Goal: Check status: Check status

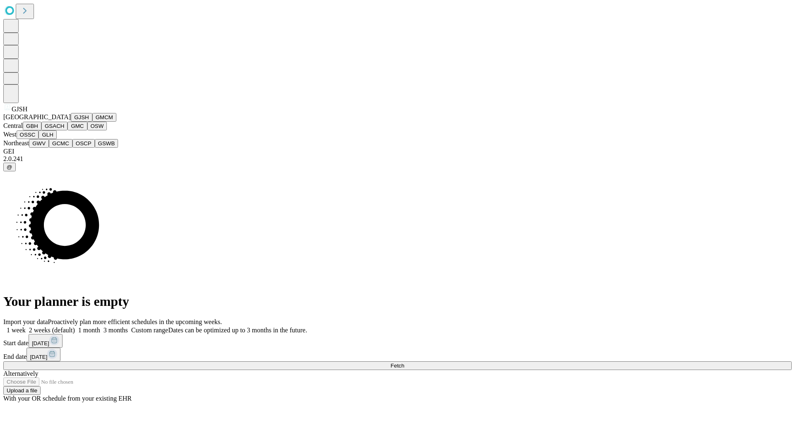
click at [71, 122] on button "GJSH" at bounding box center [82, 117] width 22 height 9
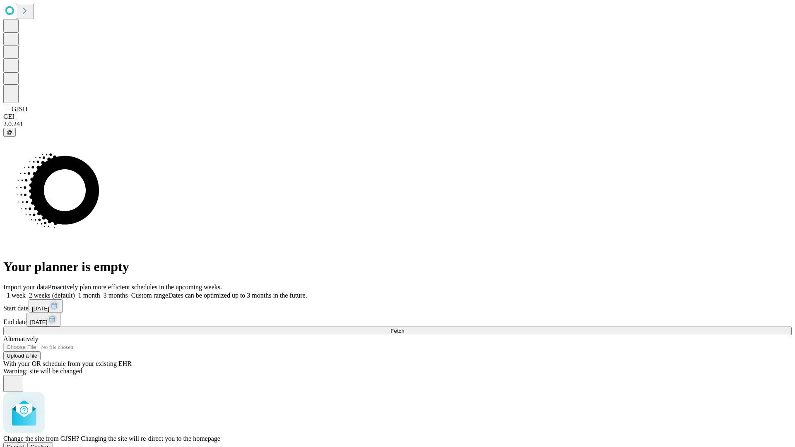
click at [50, 444] on span "Confirm" at bounding box center [40, 447] width 19 height 6
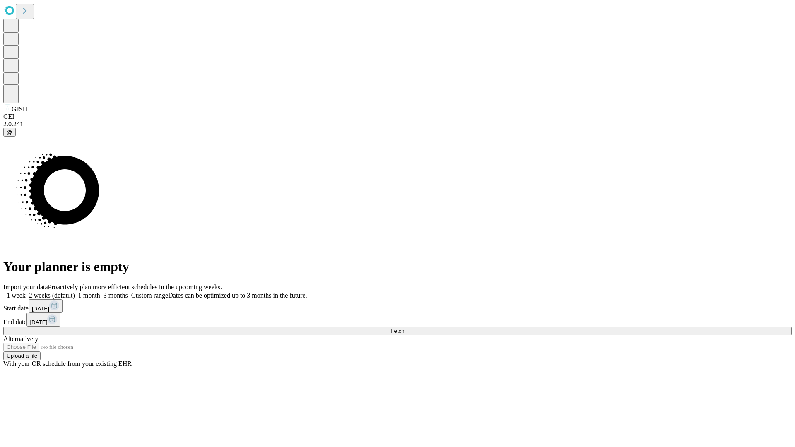
click at [75, 292] on label "2 weeks (default)" at bounding box center [50, 295] width 49 height 7
click at [404, 328] on span "Fetch" at bounding box center [398, 331] width 14 height 6
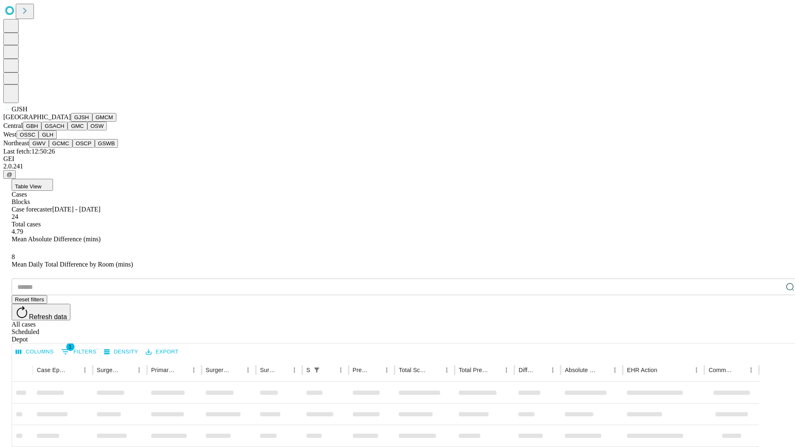
click at [92, 122] on button "GMCM" at bounding box center [104, 117] width 24 height 9
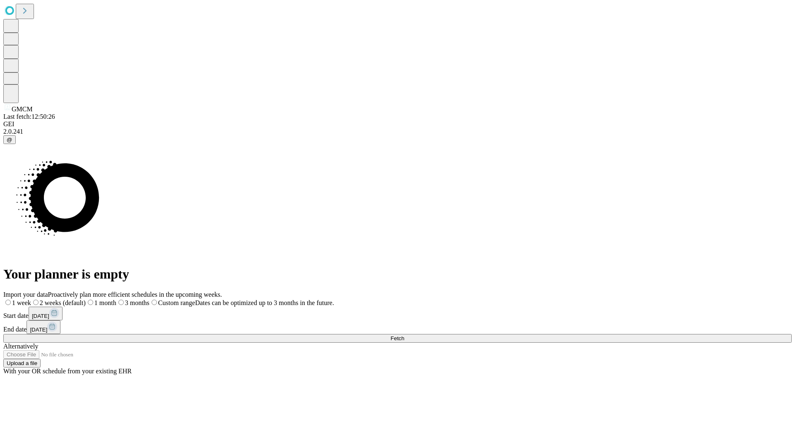
click at [86, 300] on label "2 weeks (default)" at bounding box center [58, 303] width 55 height 7
click at [404, 336] on span "Fetch" at bounding box center [398, 339] width 14 height 6
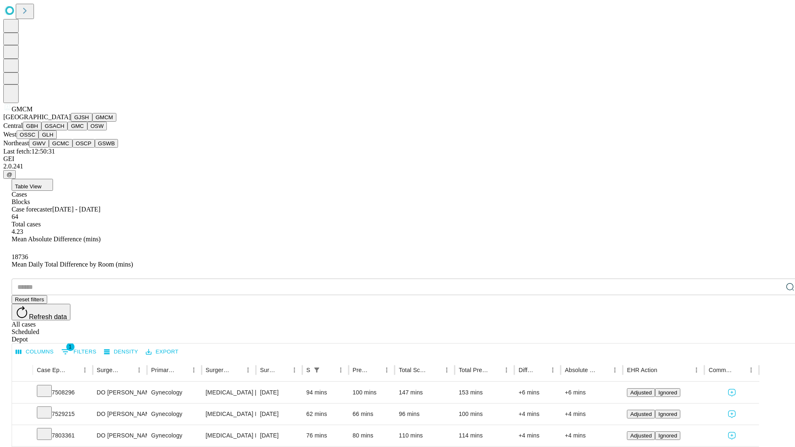
click at [41, 130] on button "GBH" at bounding box center [32, 126] width 19 height 9
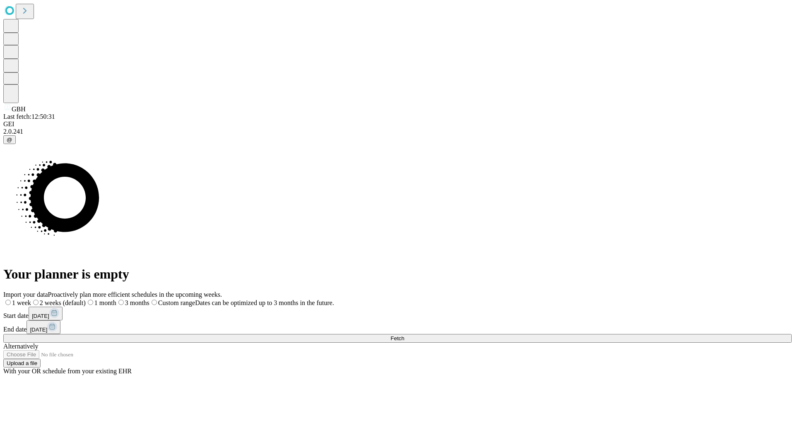
click at [86, 300] on label "2 weeks (default)" at bounding box center [58, 303] width 55 height 7
click at [404, 336] on span "Fetch" at bounding box center [398, 339] width 14 height 6
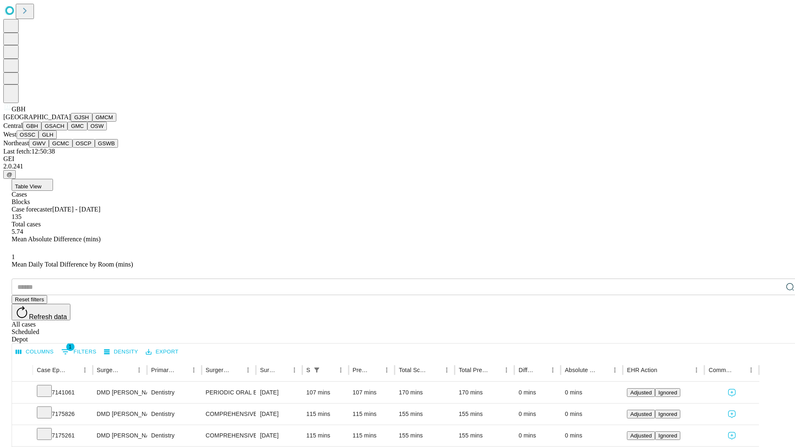
click at [64, 130] on button "GSACH" at bounding box center [54, 126] width 26 height 9
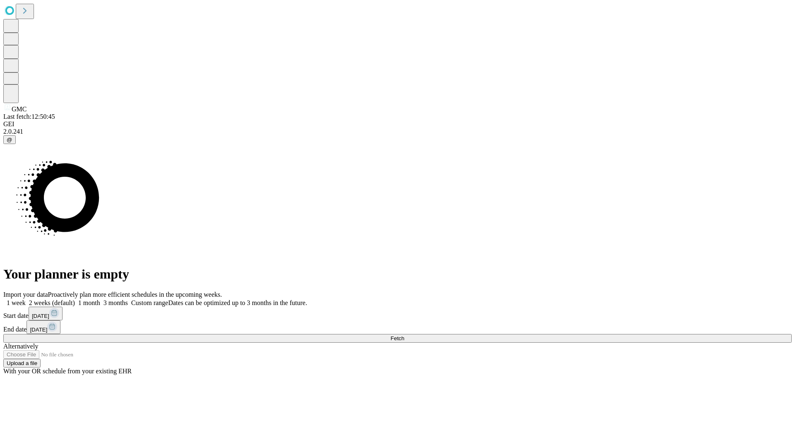
click at [75, 300] on label "2 weeks (default)" at bounding box center [50, 303] width 49 height 7
click at [404, 336] on span "Fetch" at bounding box center [398, 339] width 14 height 6
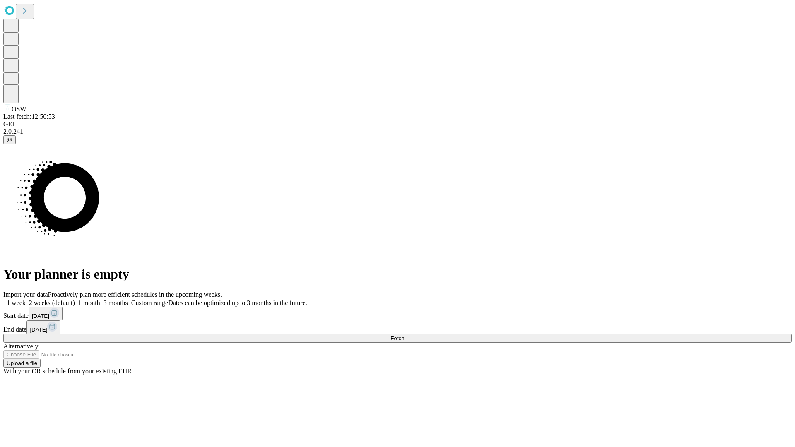
click at [75, 300] on label "2 weeks (default)" at bounding box center [50, 303] width 49 height 7
click at [404, 336] on span "Fetch" at bounding box center [398, 339] width 14 height 6
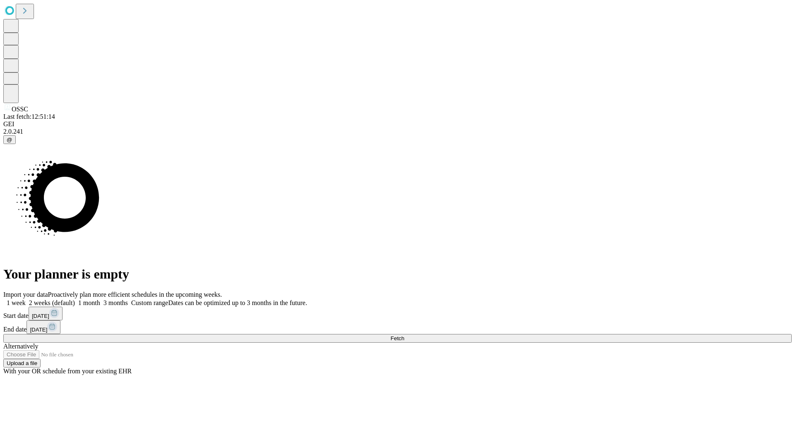
click at [75, 300] on label "2 weeks (default)" at bounding box center [50, 303] width 49 height 7
click at [404, 336] on span "Fetch" at bounding box center [398, 339] width 14 height 6
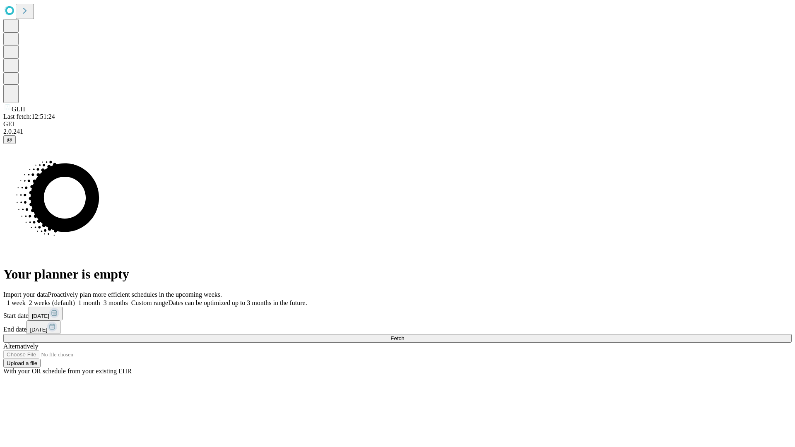
click at [404, 336] on span "Fetch" at bounding box center [398, 339] width 14 height 6
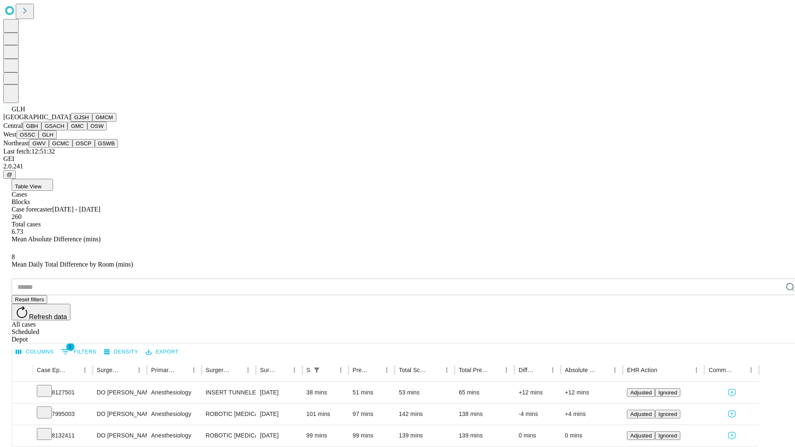
click at [49, 148] on button "GWV" at bounding box center [39, 143] width 20 height 9
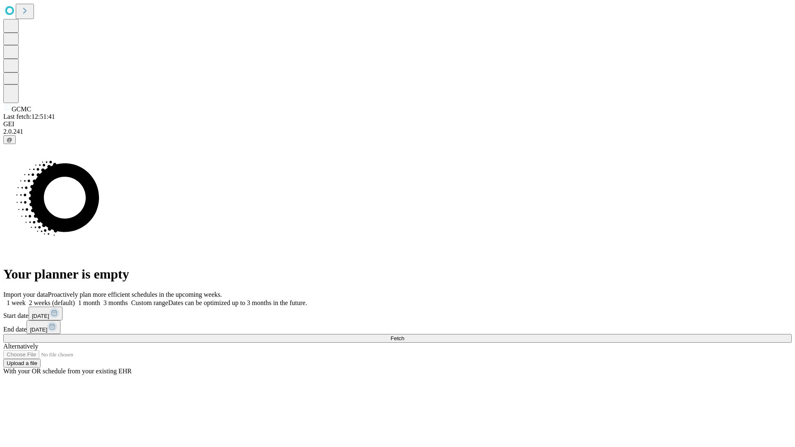
click at [75, 300] on label "2 weeks (default)" at bounding box center [50, 303] width 49 height 7
click at [404, 336] on span "Fetch" at bounding box center [398, 339] width 14 height 6
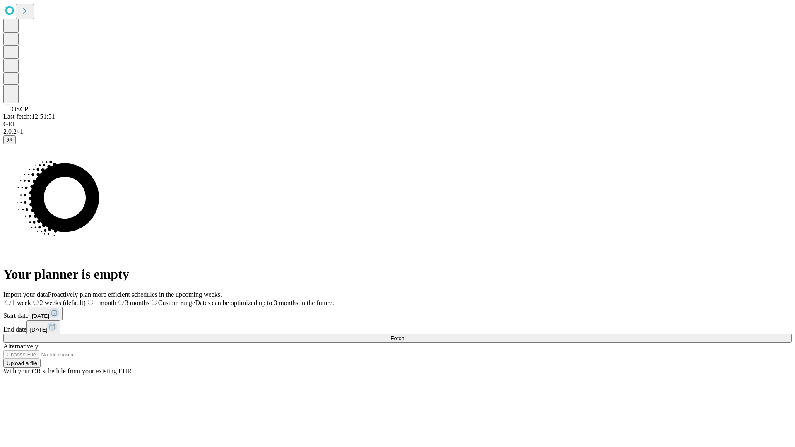
click at [86, 300] on label "2 weeks (default)" at bounding box center [58, 303] width 55 height 7
click at [404, 336] on span "Fetch" at bounding box center [398, 339] width 14 height 6
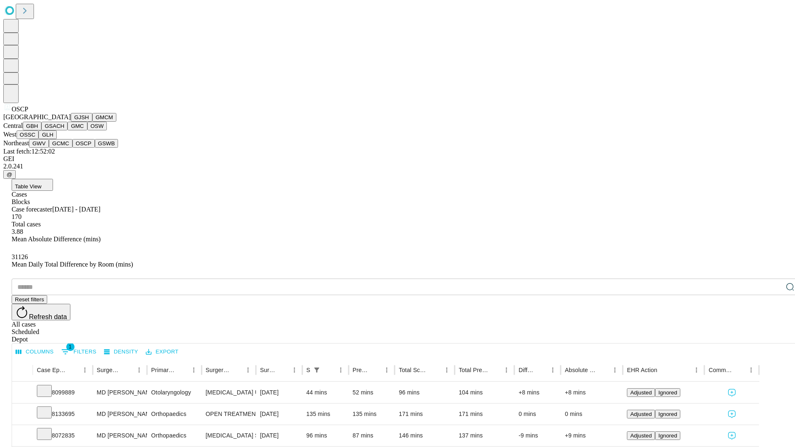
click at [95, 148] on button "GSWB" at bounding box center [107, 143] width 24 height 9
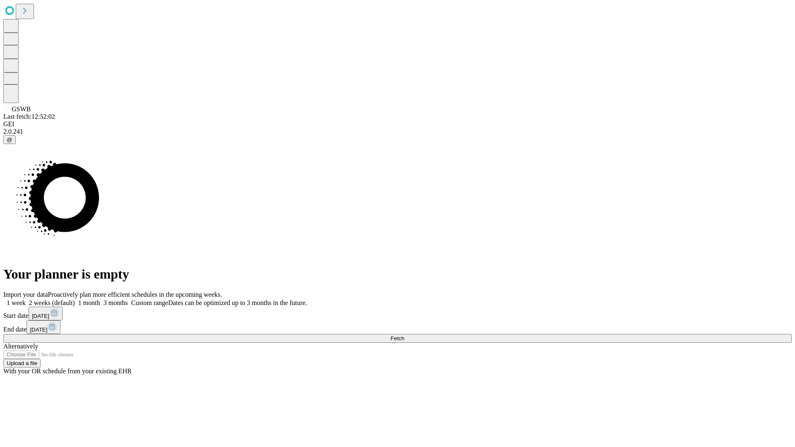
click at [75, 300] on label "2 weeks (default)" at bounding box center [50, 303] width 49 height 7
click at [404, 336] on span "Fetch" at bounding box center [398, 339] width 14 height 6
